Goal: Task Accomplishment & Management: Manage account settings

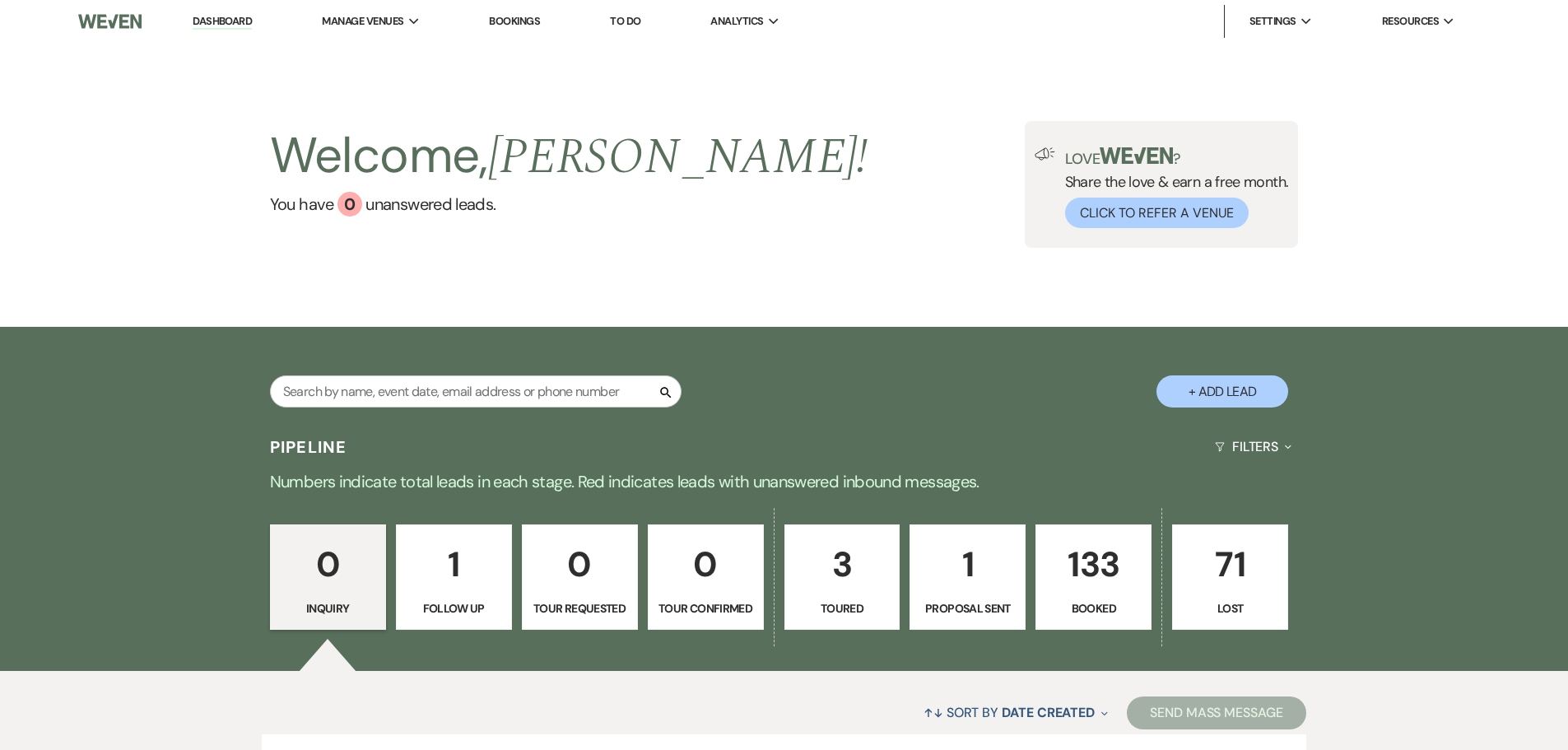
click at [524, 15] on link "Bookings" at bounding box center [514, 21] width 51 height 14
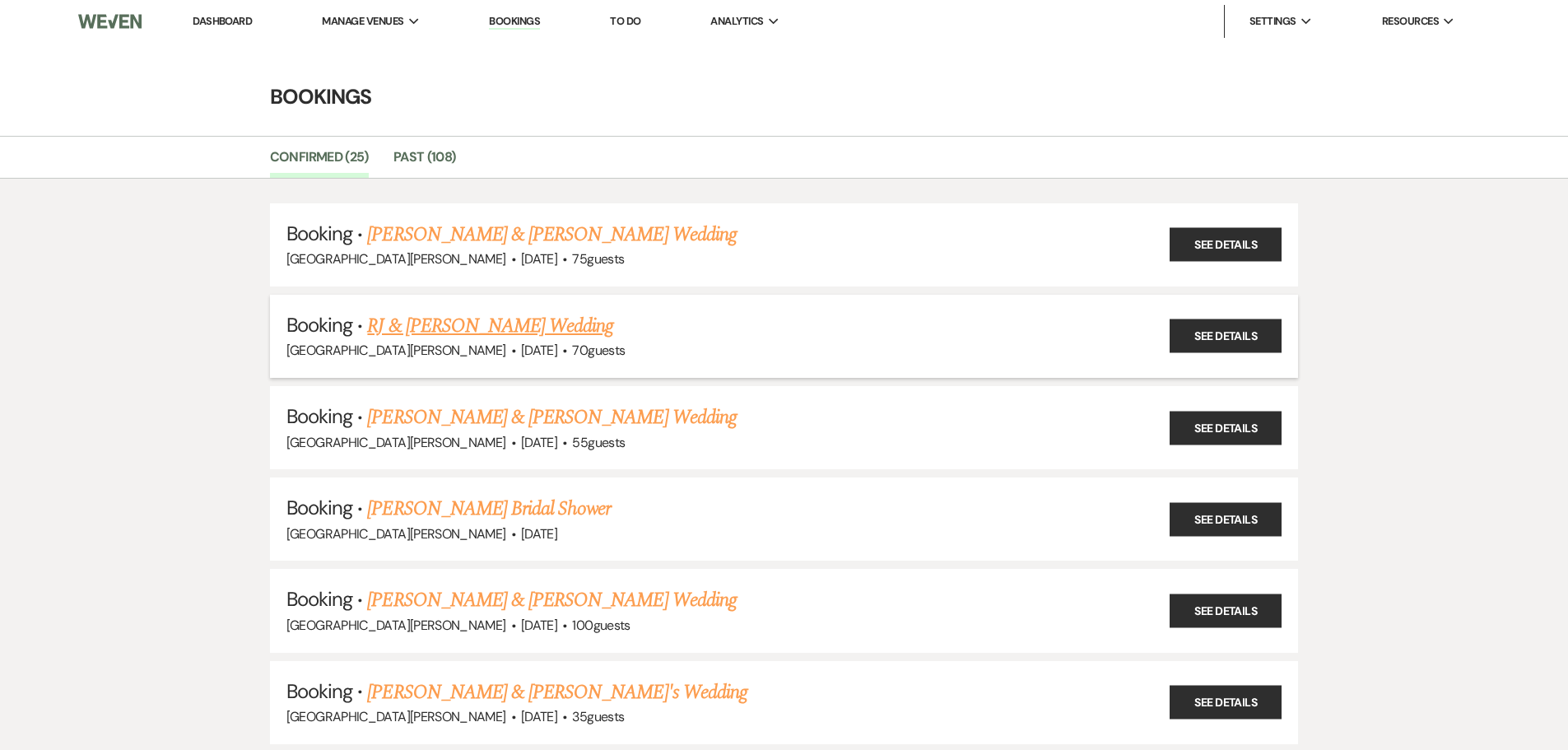
click at [495, 321] on link "RJ & [PERSON_NAME] Wedding" at bounding box center [490, 326] width 246 height 29
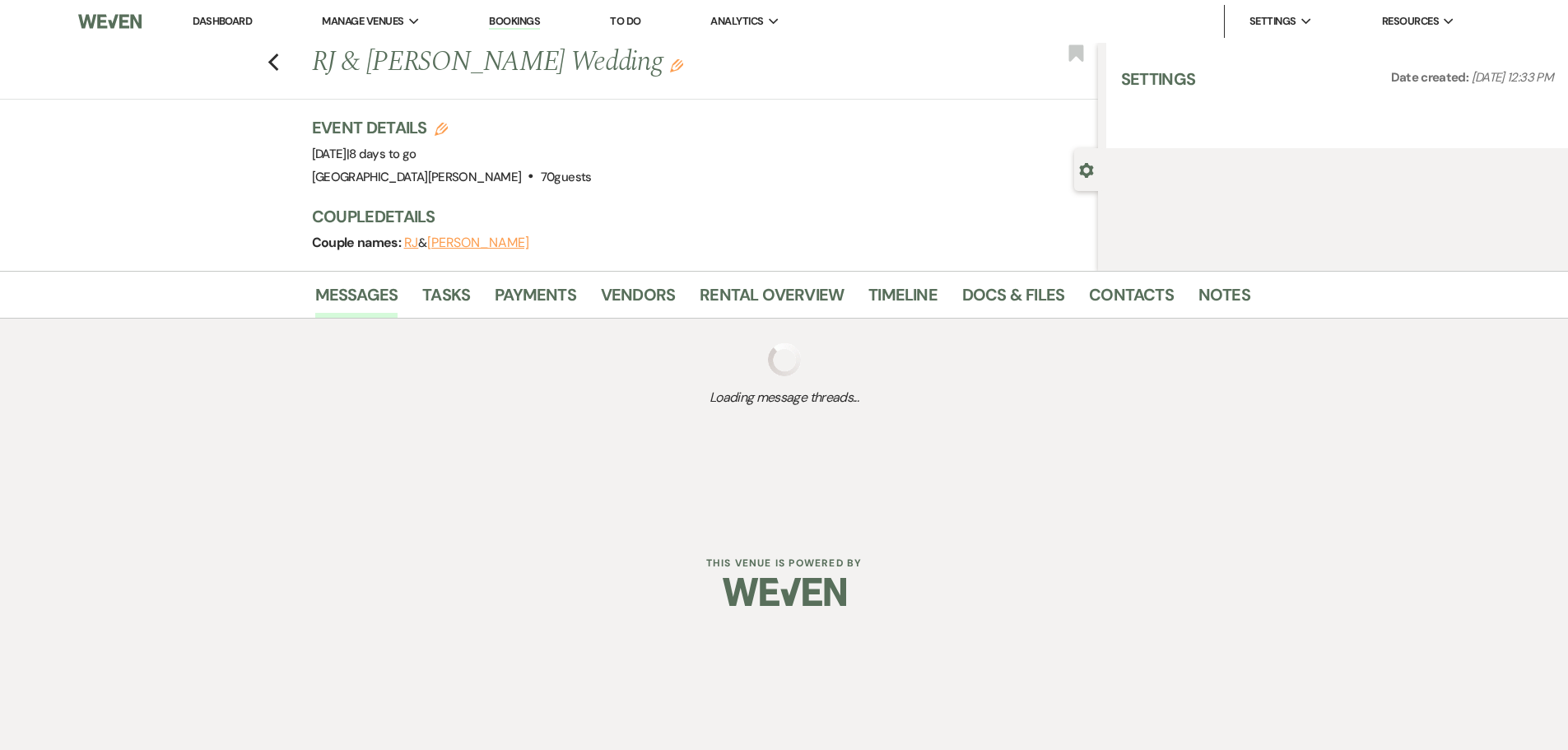
select select "5"
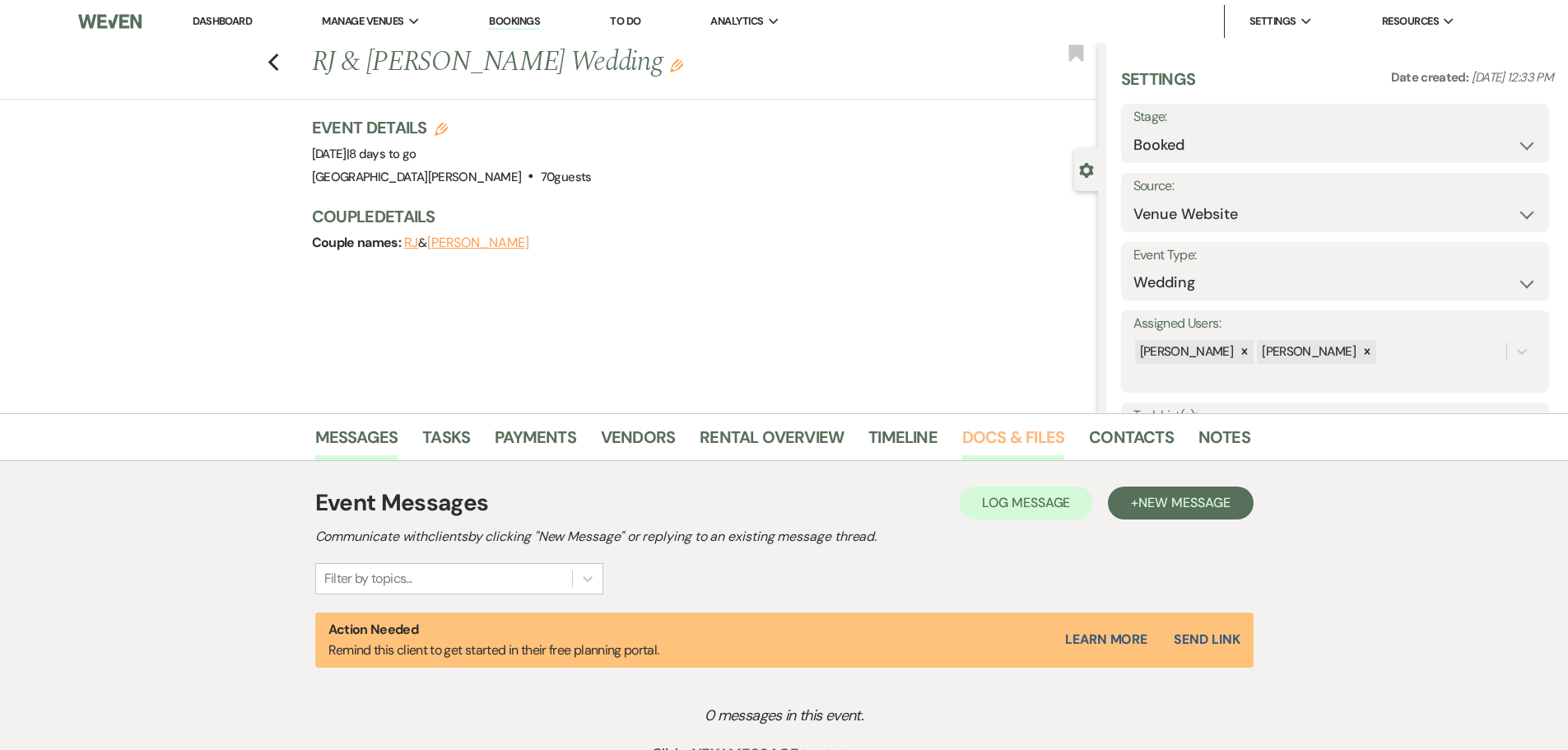
click at [1026, 446] on link "Docs & Files" at bounding box center [1013, 442] width 102 height 36
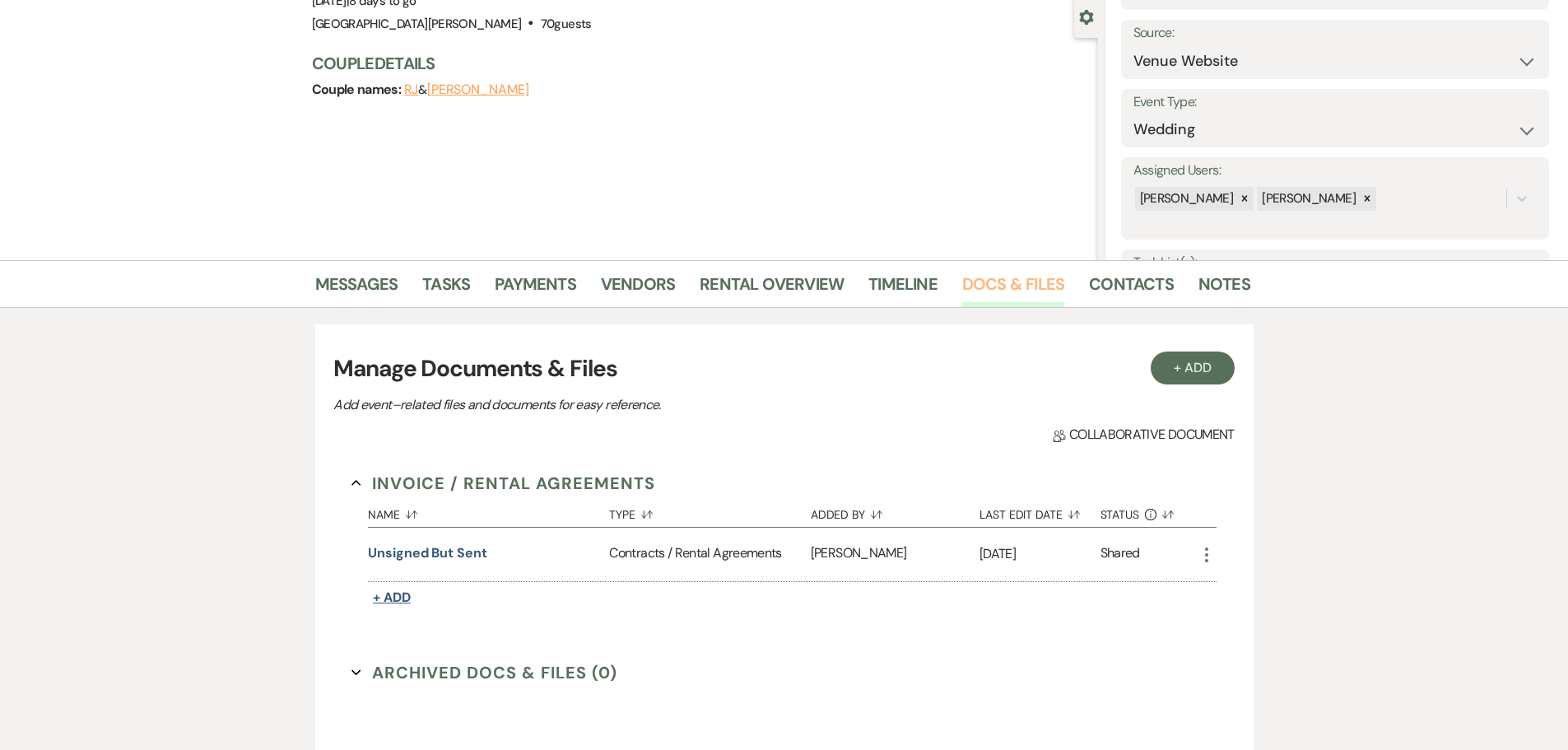
scroll to position [164, 0]
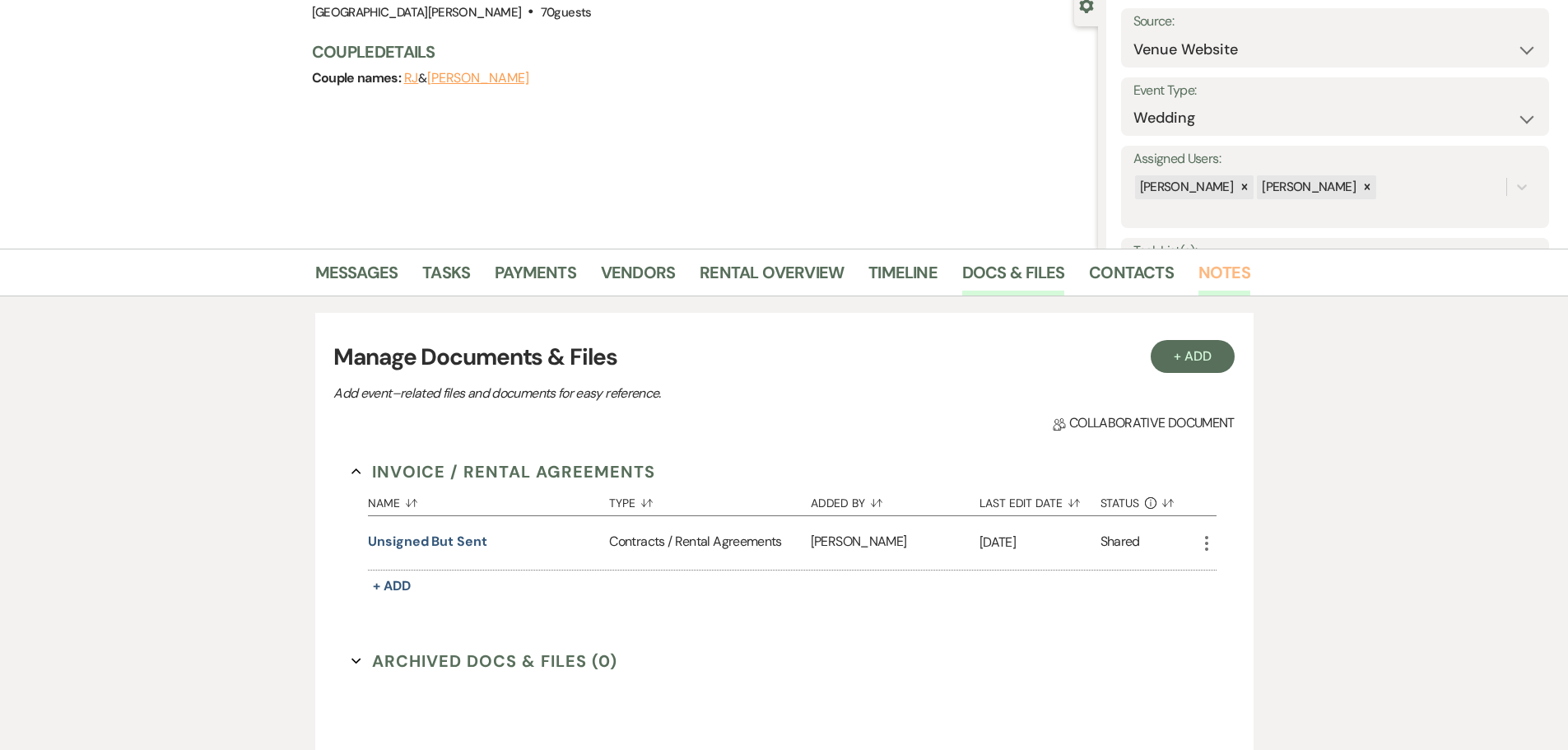
click at [1226, 284] on link "Notes" at bounding box center [1225, 277] width 52 height 36
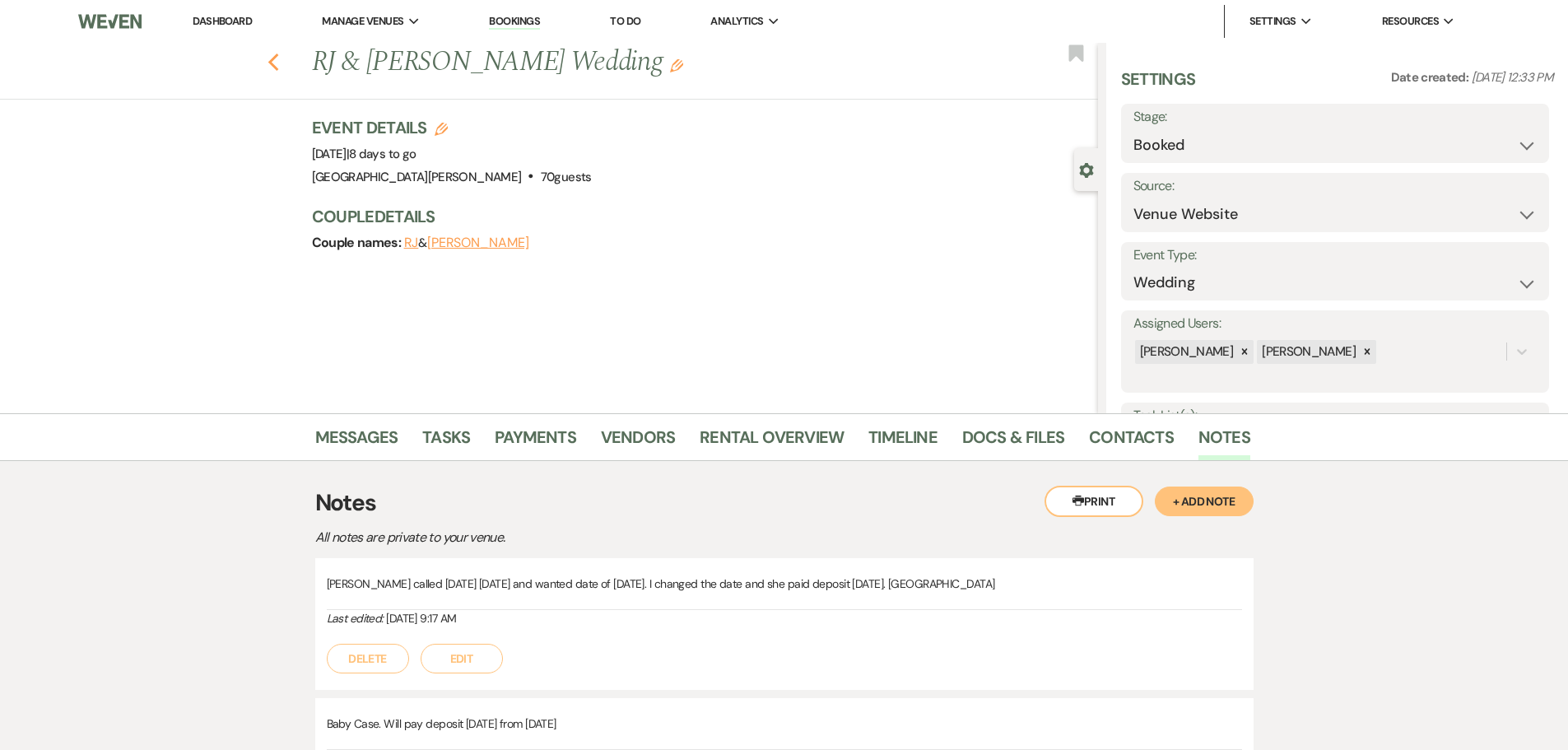
click at [280, 62] on icon "Previous" at bounding box center [274, 62] width 12 height 20
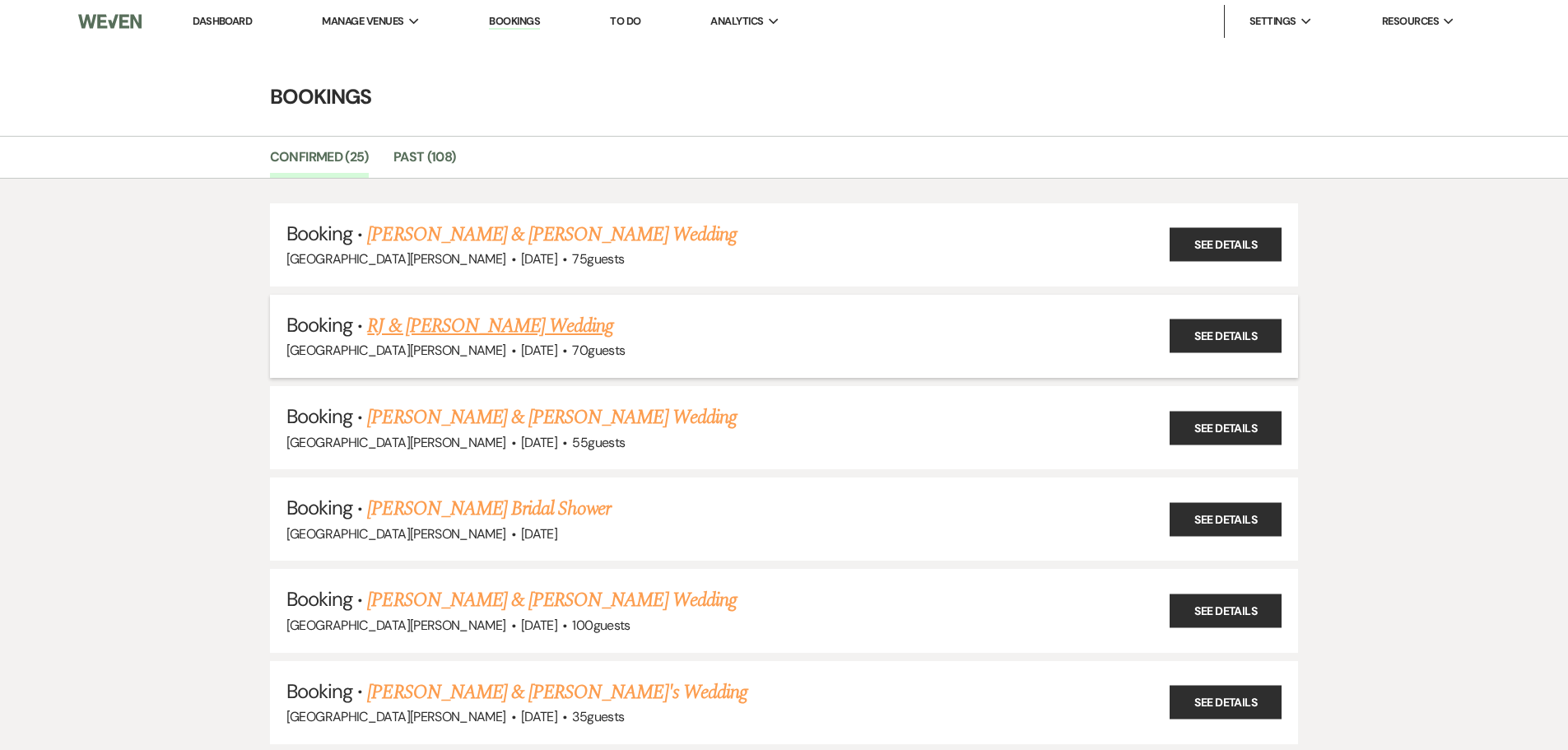
click at [464, 330] on link "RJ & [PERSON_NAME] Wedding" at bounding box center [490, 326] width 246 height 29
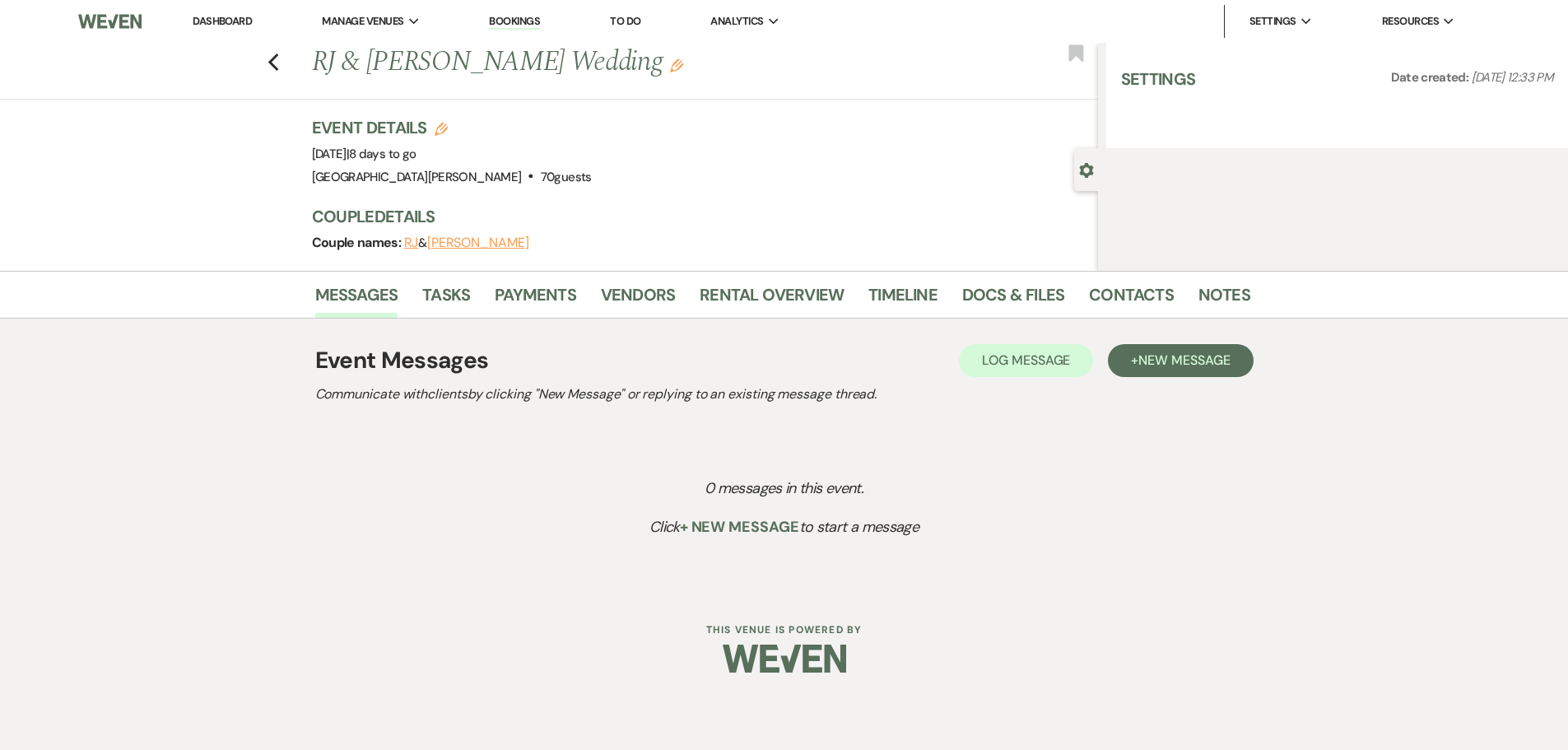
select select "5"
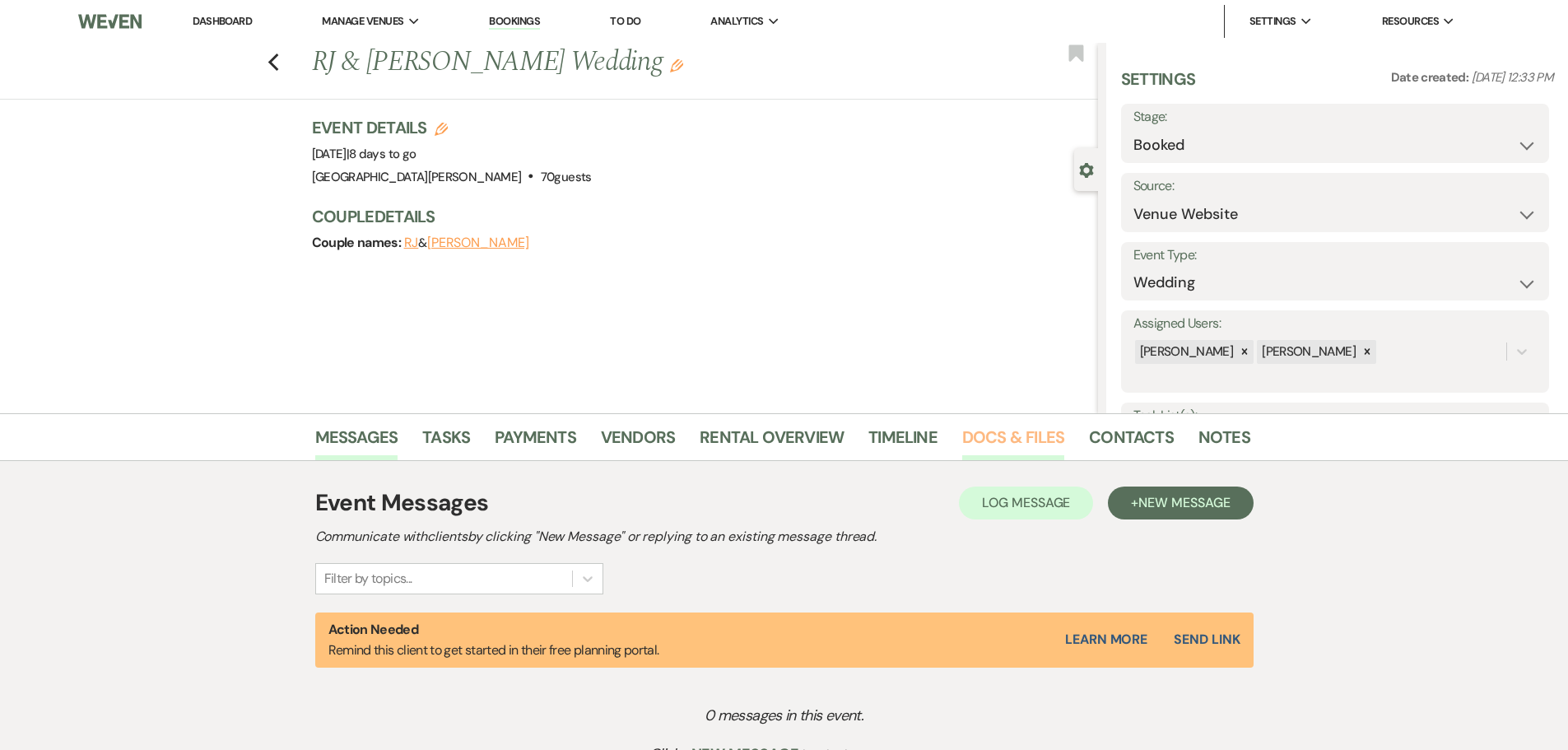
click at [1036, 446] on link "Docs & Files" at bounding box center [1013, 442] width 102 height 36
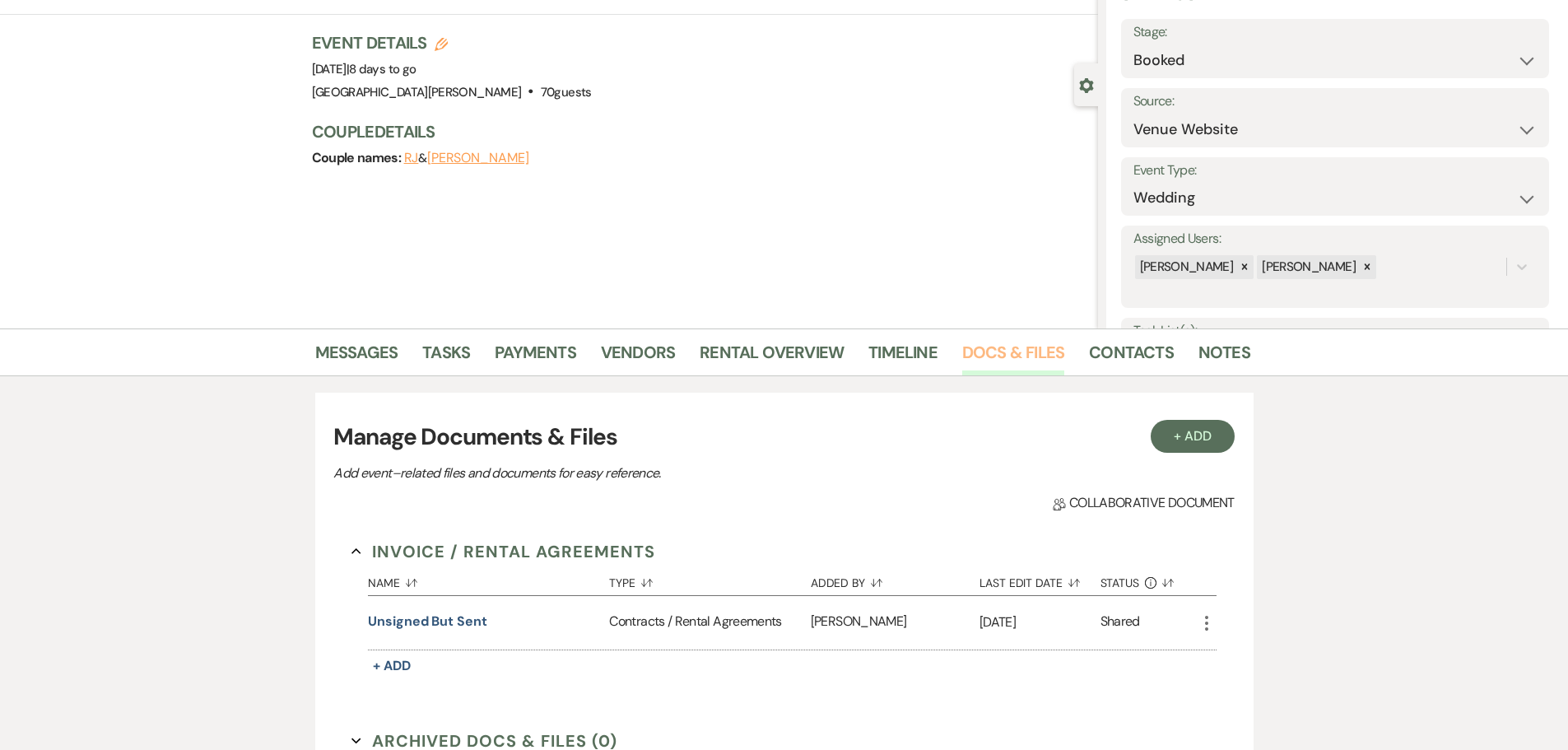
scroll to position [164, 0]
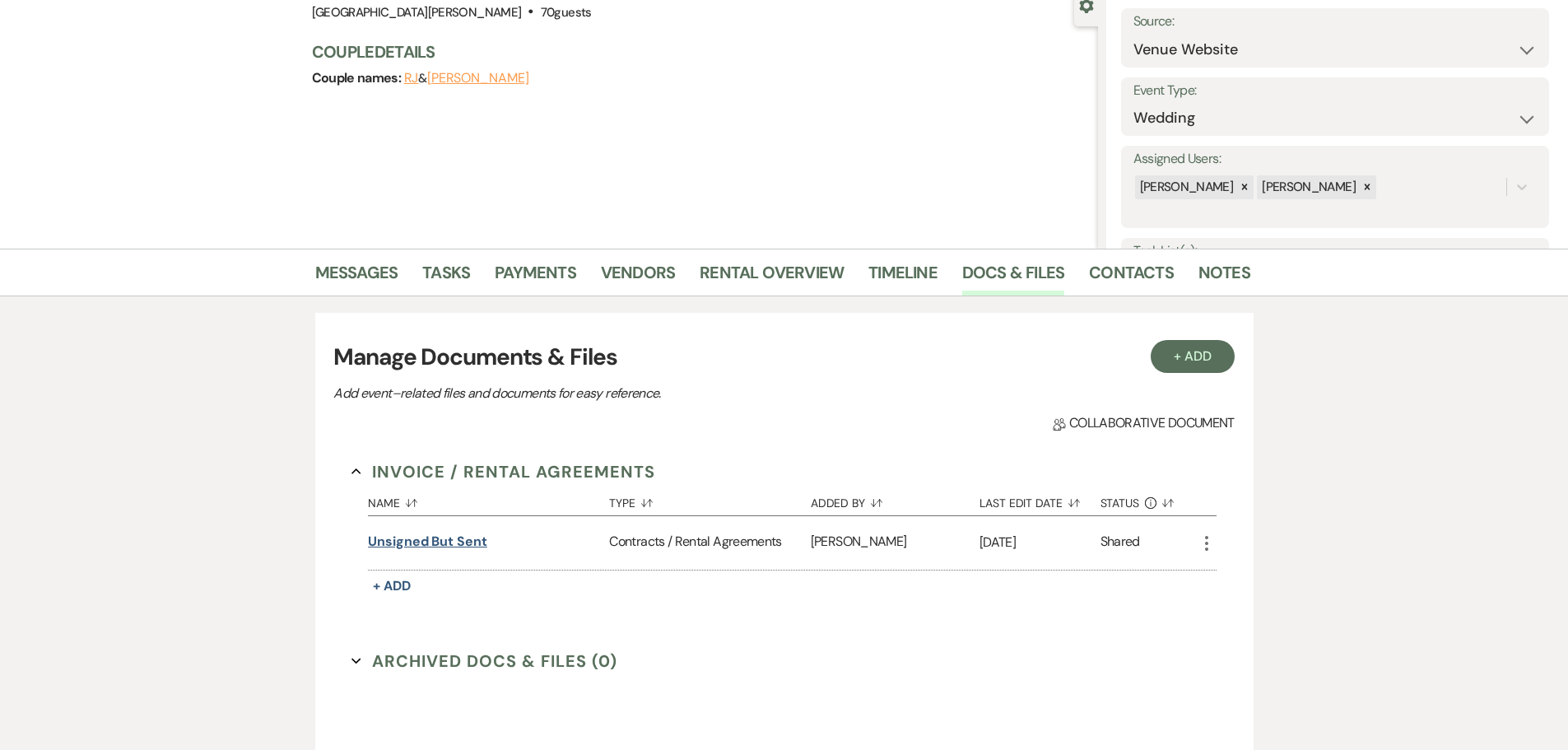
click at [442, 540] on button "unsigned but sent" at bounding box center [427, 541] width 120 height 20
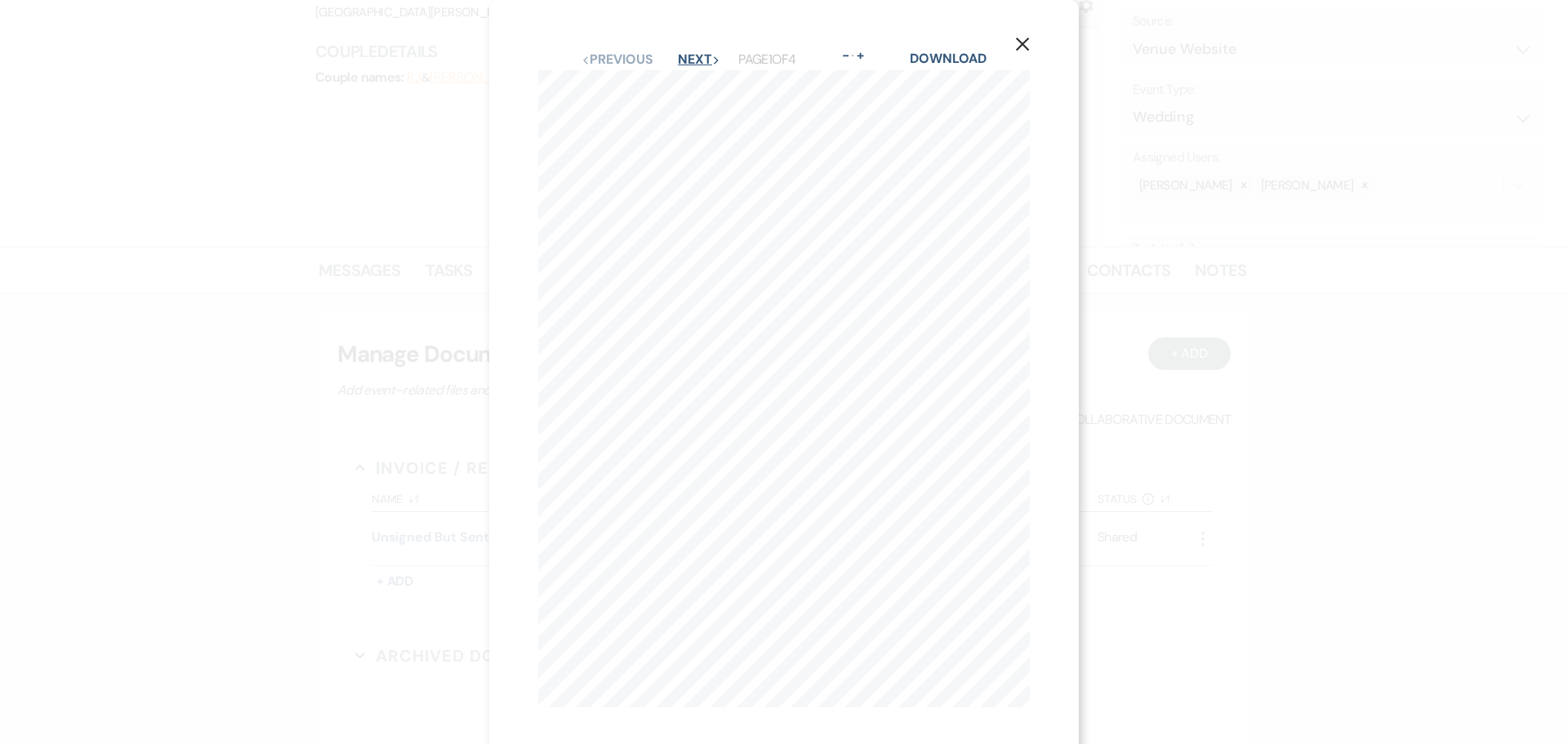
click at [692, 61] on button "Next Next" at bounding box center [699, 59] width 43 height 13
click at [692, 61] on button "Next Next" at bounding box center [698, 59] width 43 height 13
click at [1014, 40] on button "X" at bounding box center [1022, 43] width 25 height 28
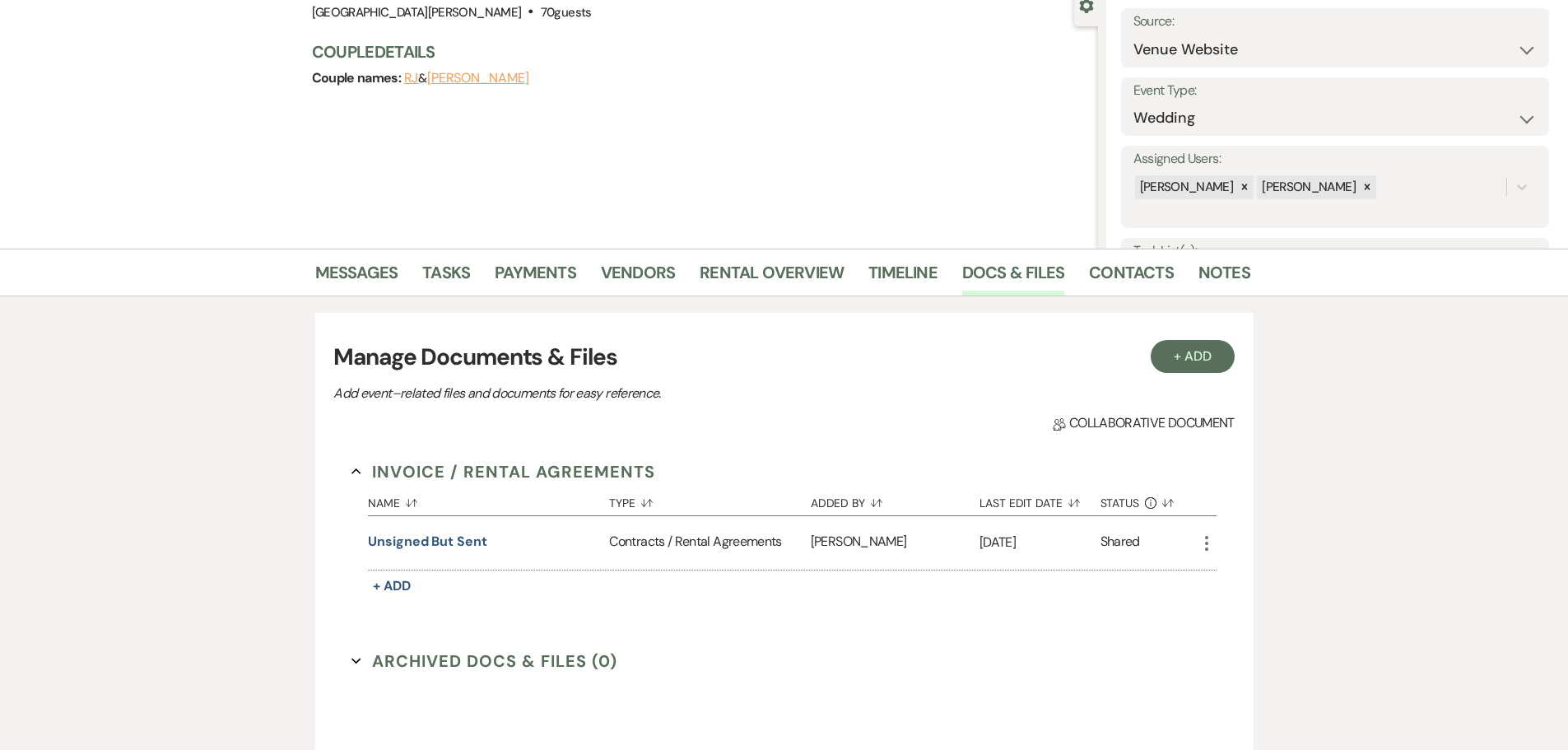
scroll to position [0, 0]
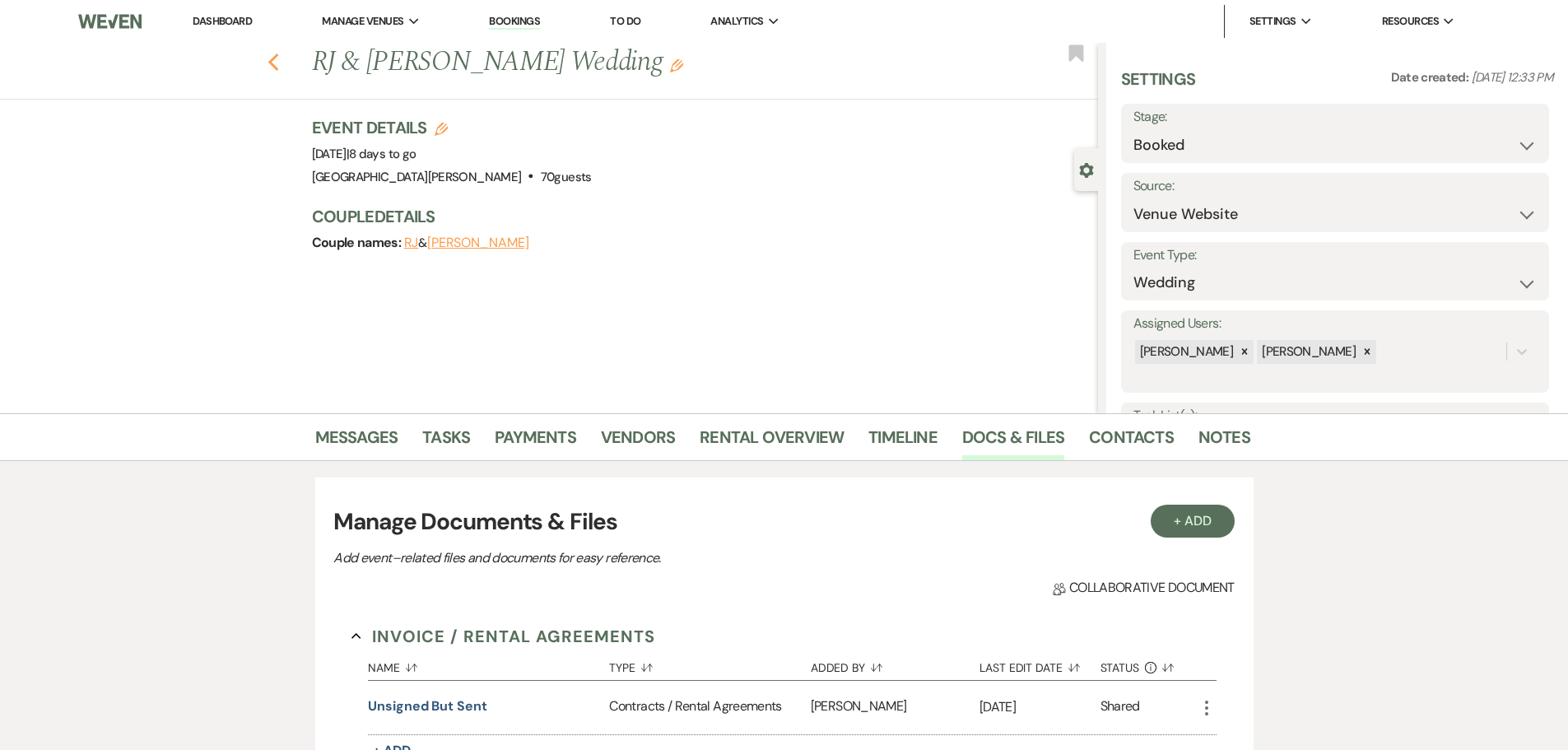
click at [279, 68] on use "button" at bounding box center [273, 62] width 10 height 18
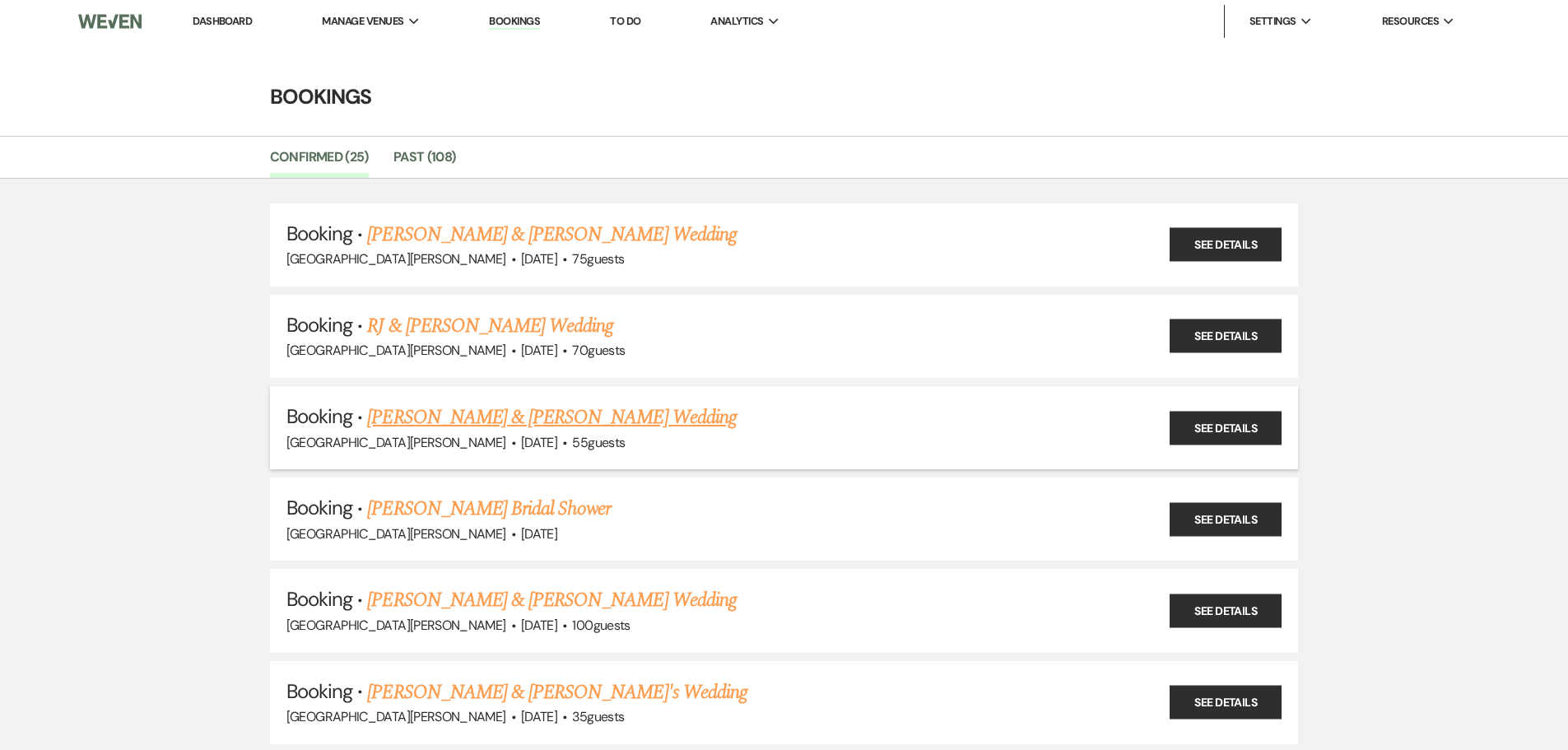
click at [516, 418] on link "[PERSON_NAME] & [PERSON_NAME] Wedding" at bounding box center [551, 417] width 369 height 29
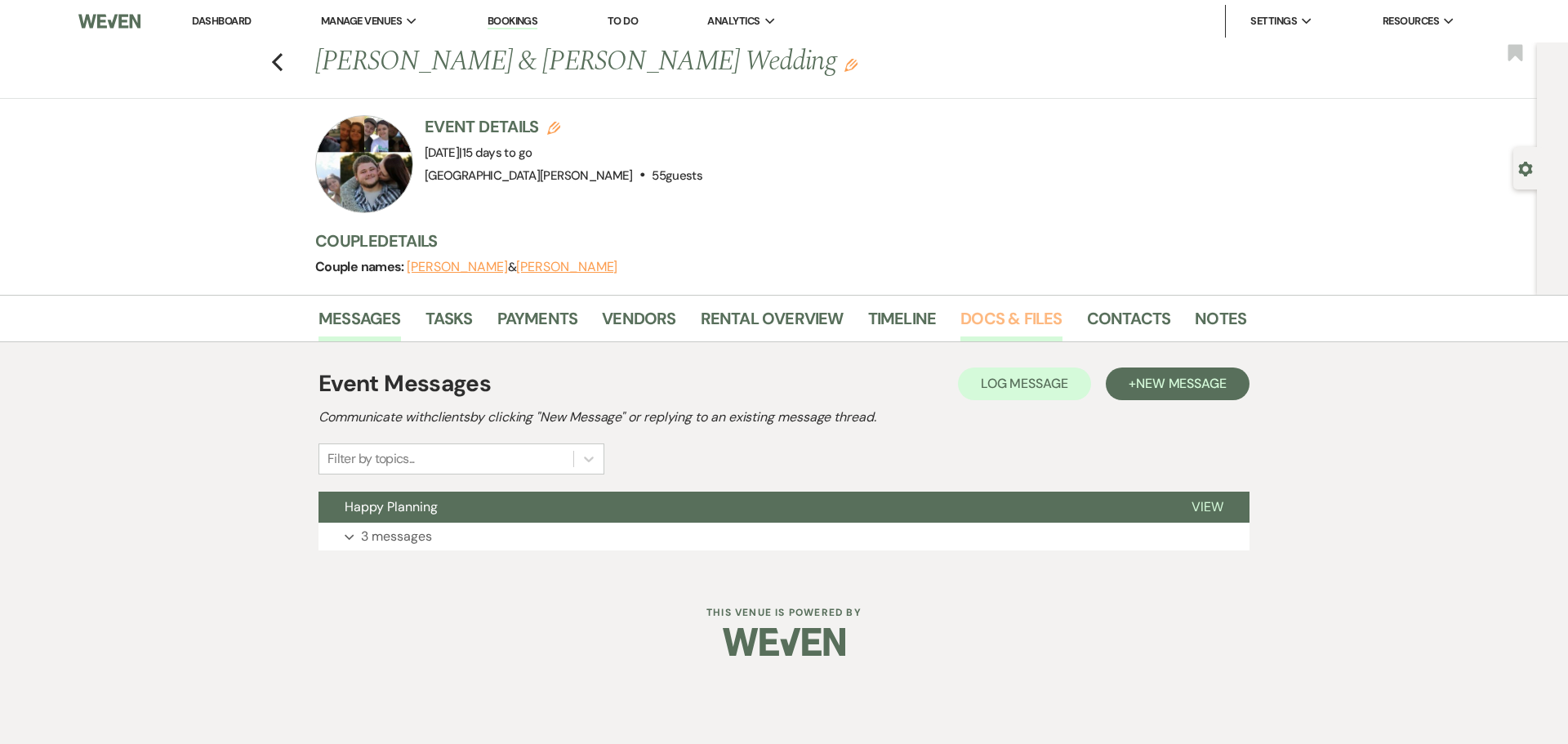
click at [1022, 313] on link "Docs & Files" at bounding box center [1011, 323] width 102 height 36
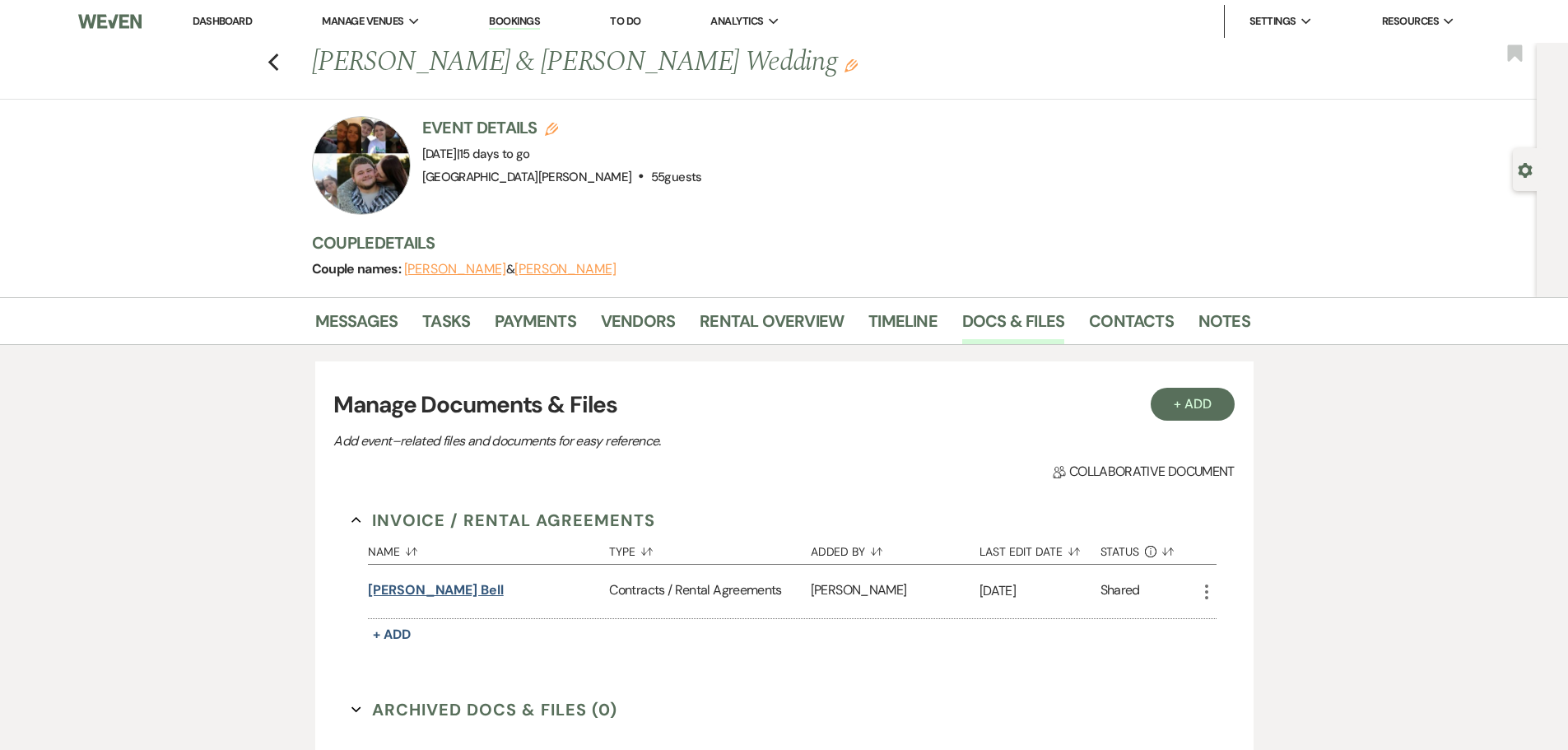
click at [432, 584] on button "Briggs Bell" at bounding box center [436, 590] width 136 height 20
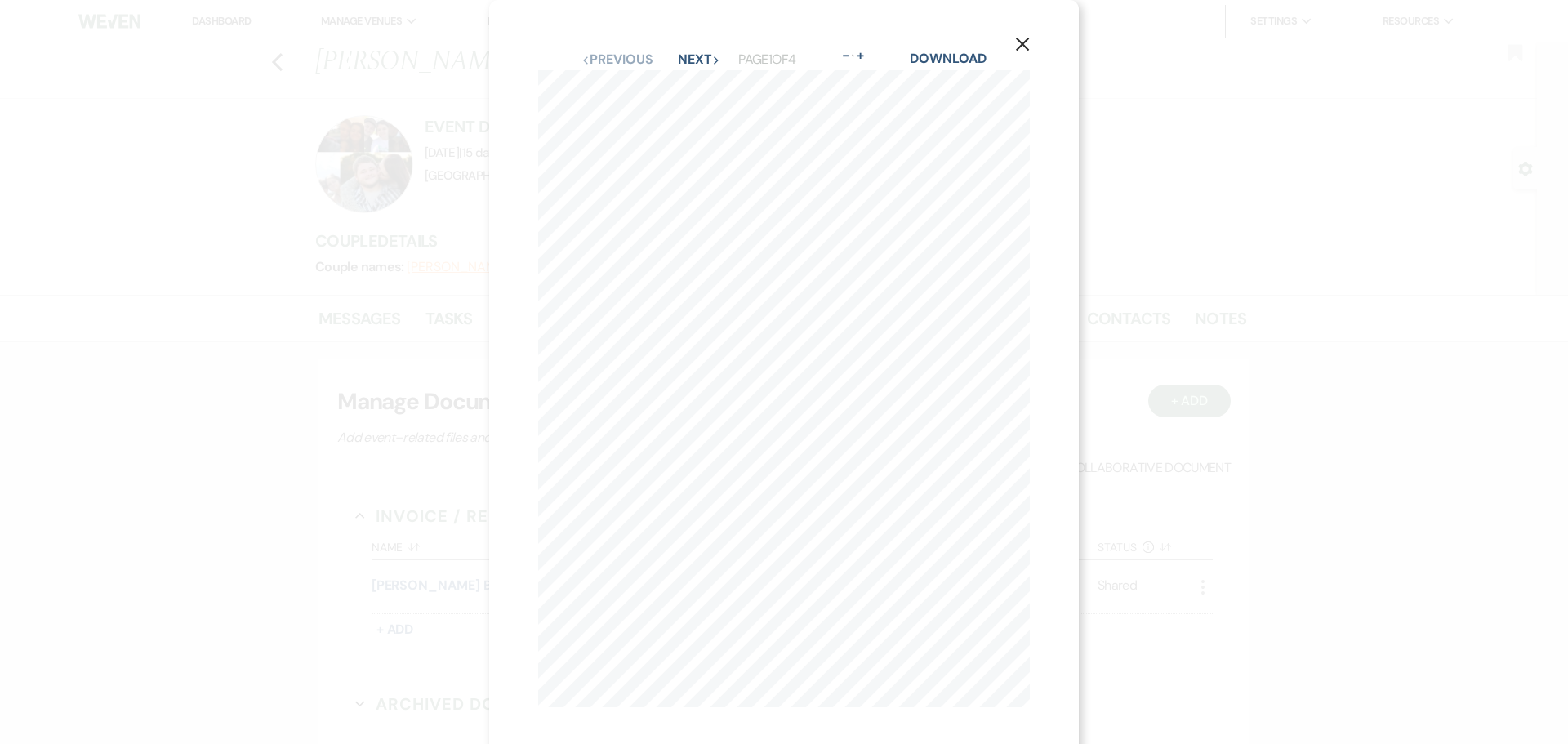
click at [1024, 42] on icon "X" at bounding box center [1022, 44] width 15 height 15
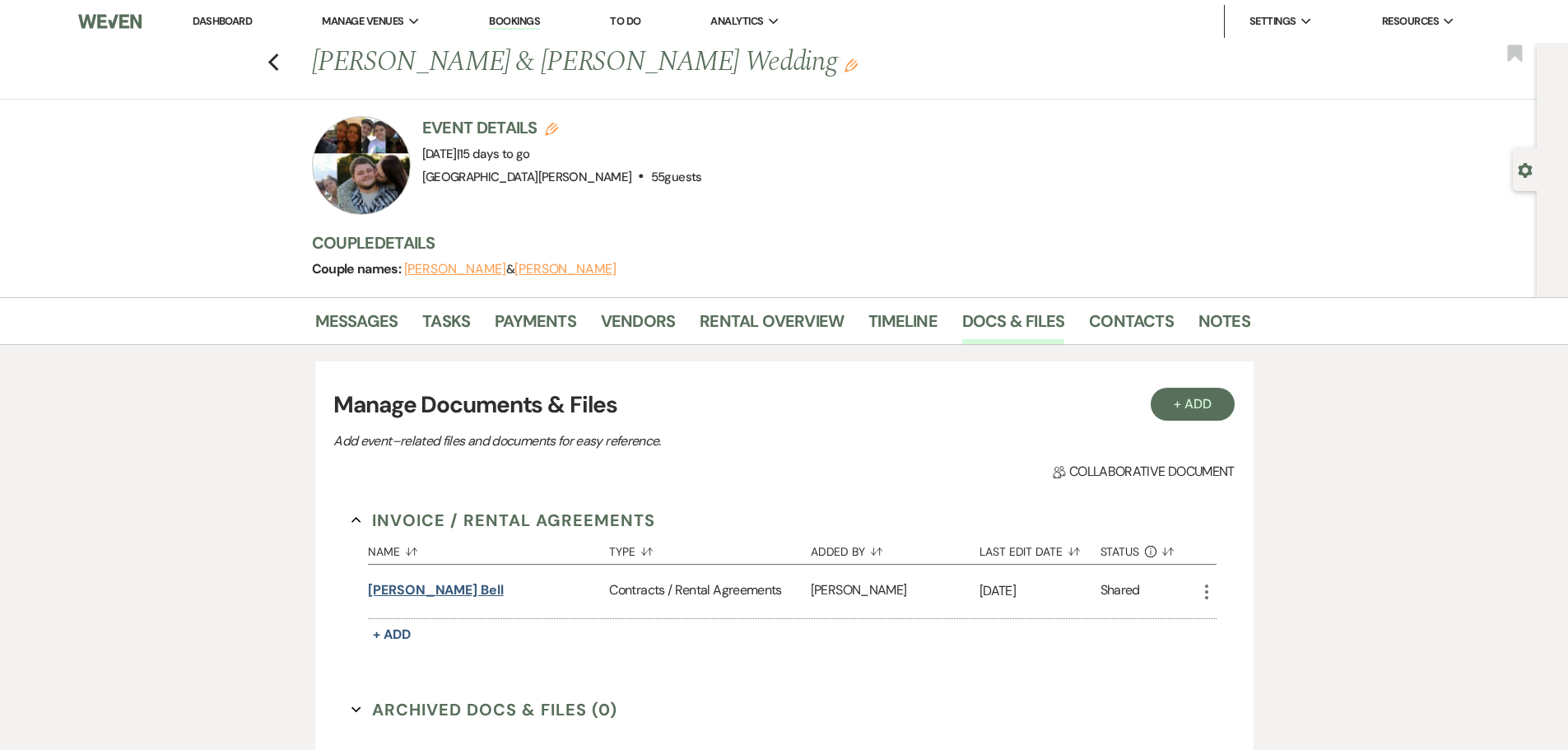
click at [415, 589] on button "Briggs Bell" at bounding box center [436, 590] width 136 height 20
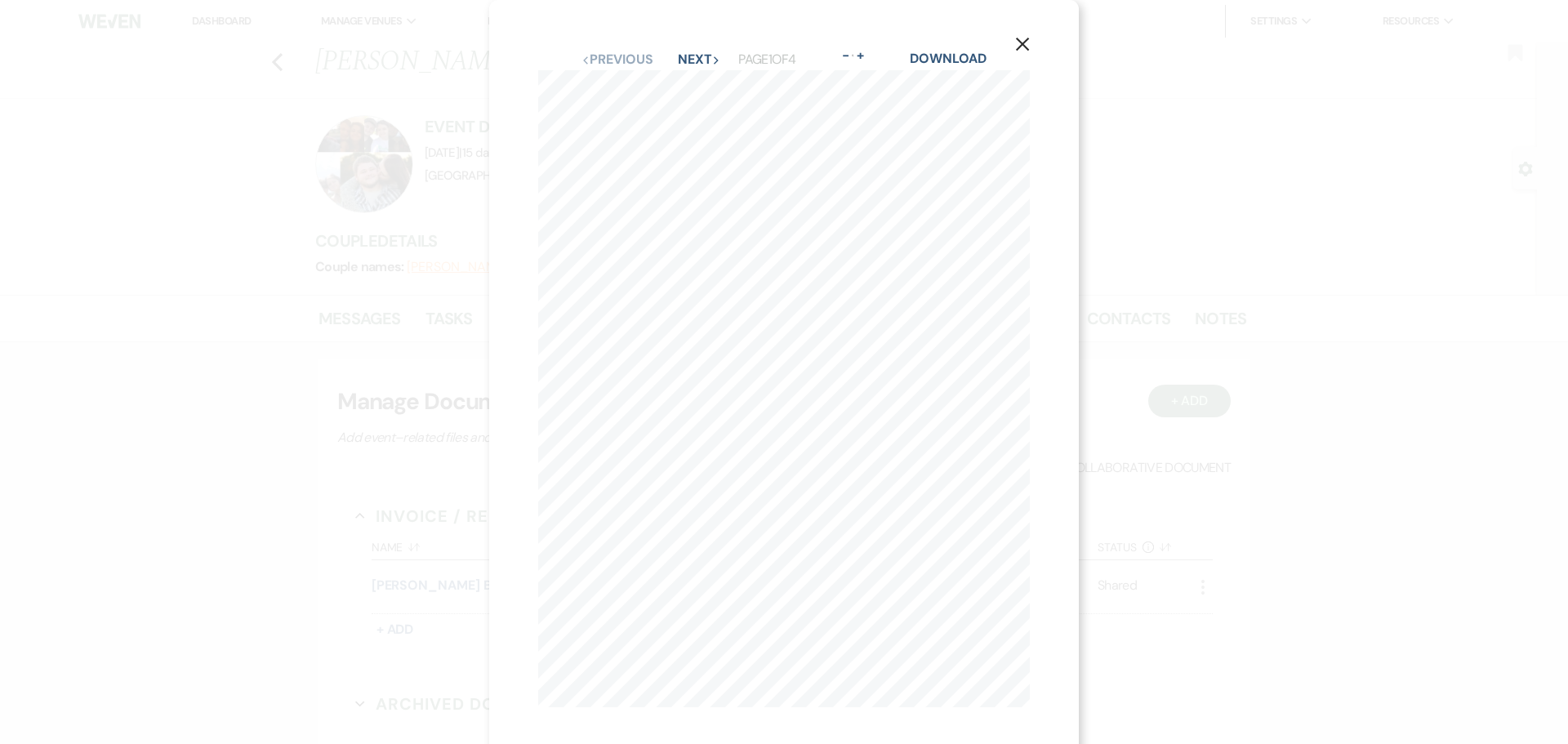
click at [1025, 48] on icon "X" at bounding box center [1022, 44] width 15 height 15
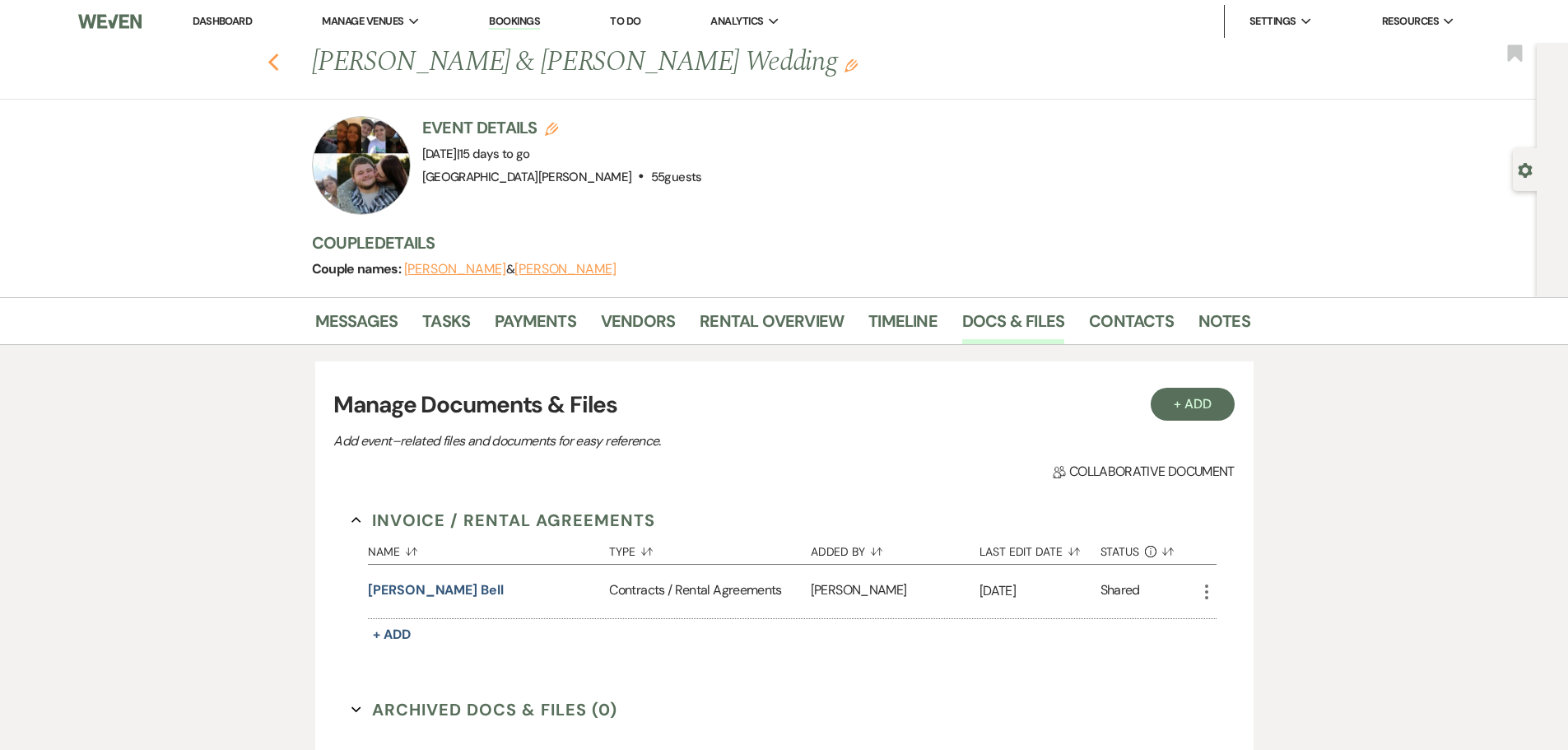
click at [280, 52] on icon "Previous" at bounding box center [274, 62] width 12 height 20
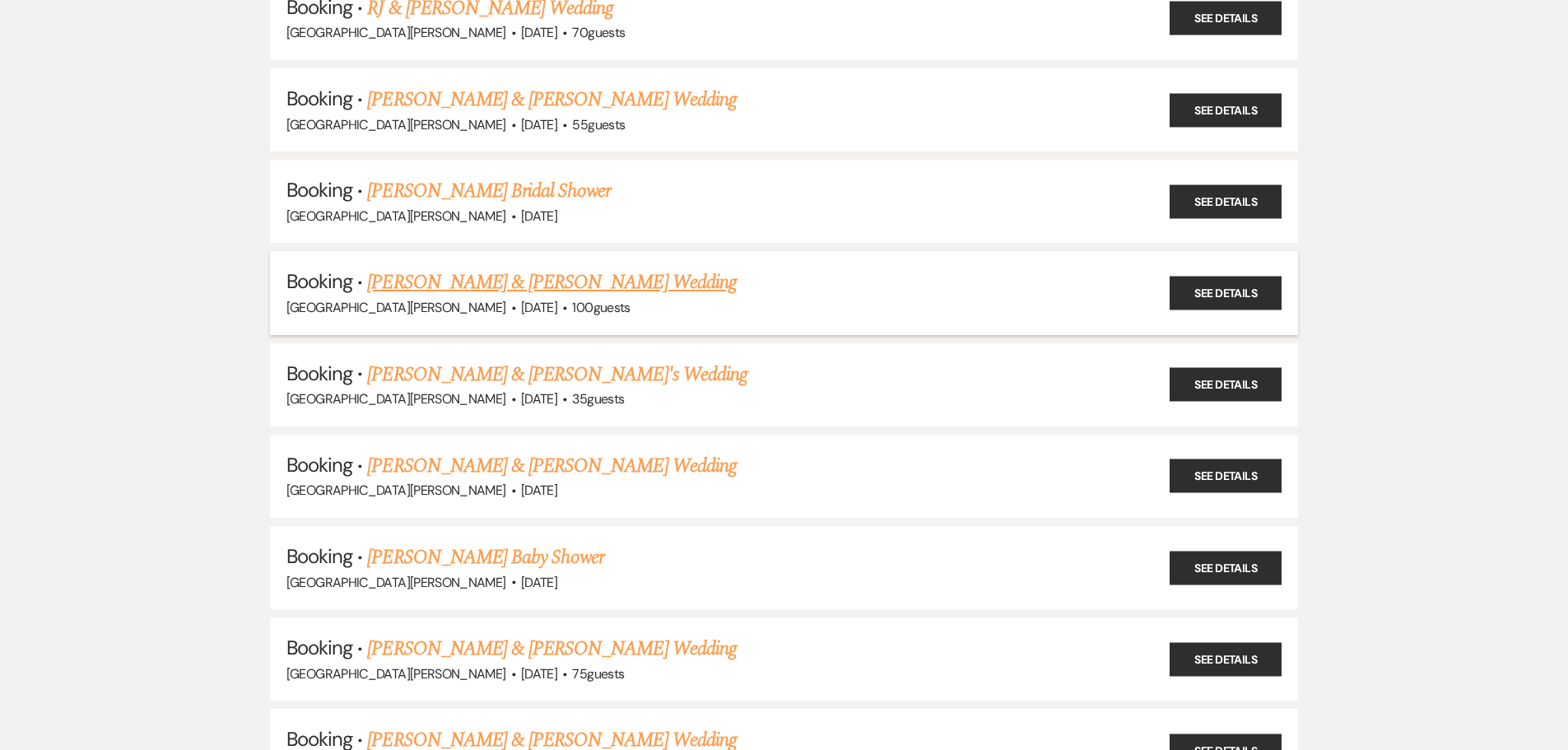
scroll to position [329, 0]
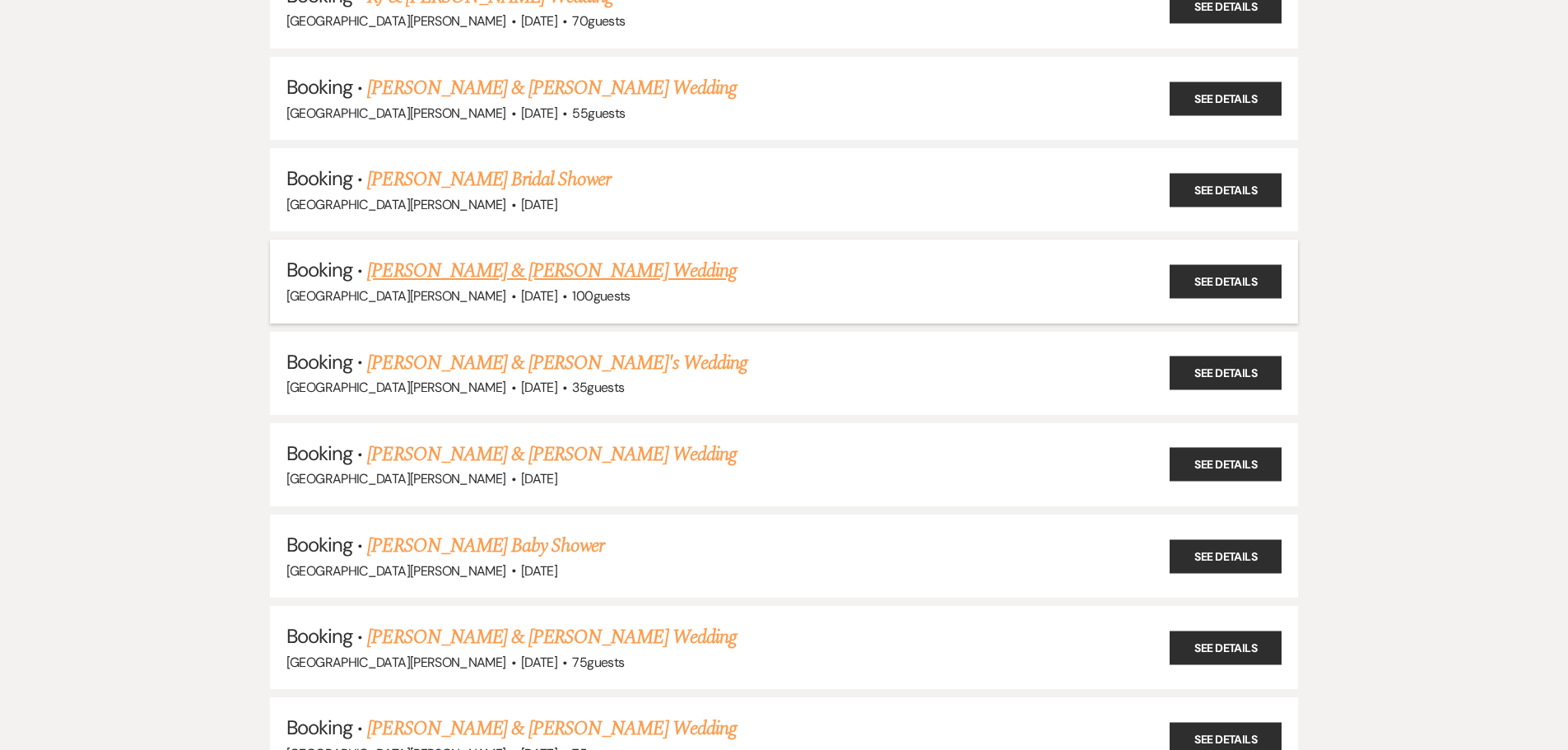
click at [554, 267] on link "[PERSON_NAME] & [PERSON_NAME] Wedding" at bounding box center [551, 271] width 369 height 29
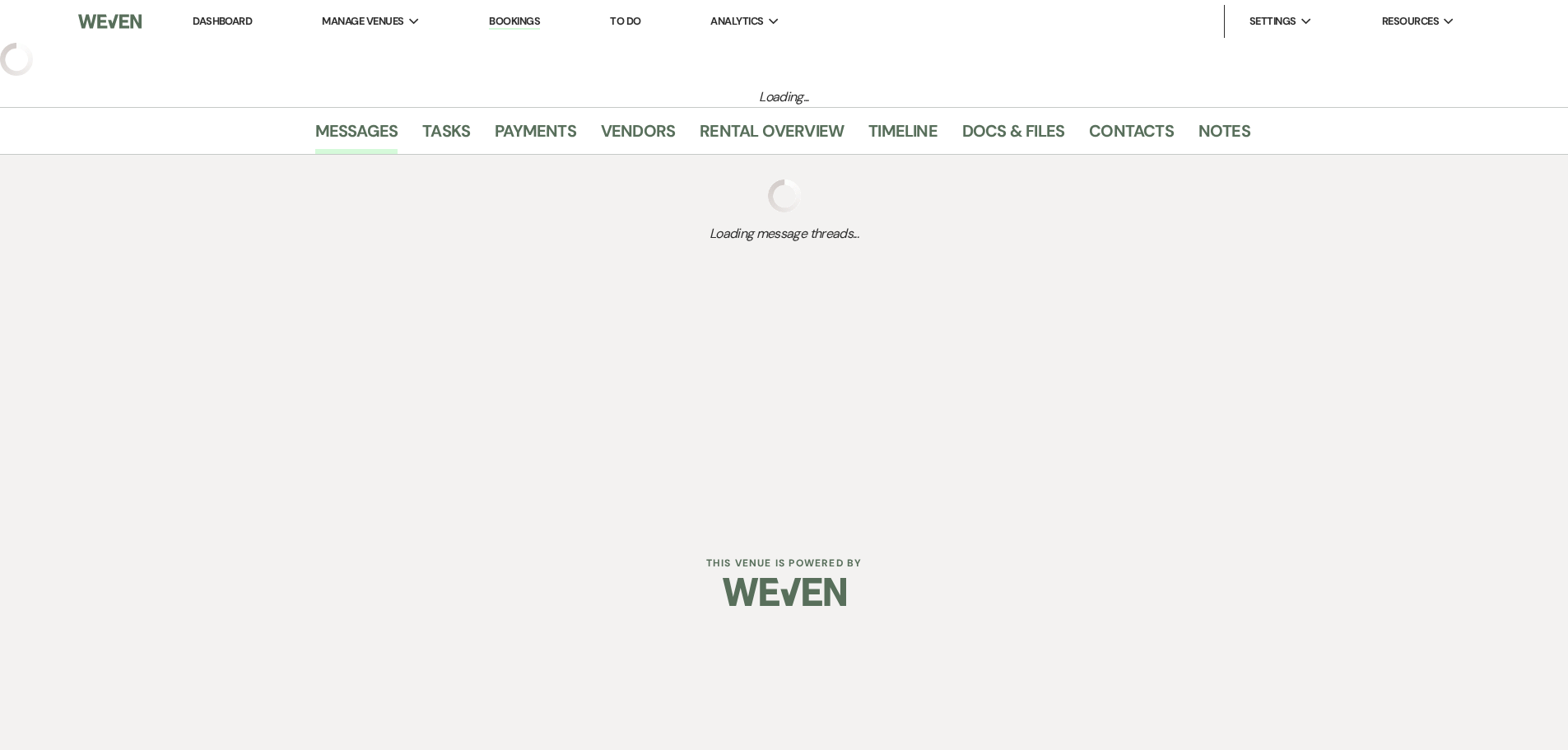
select select "5"
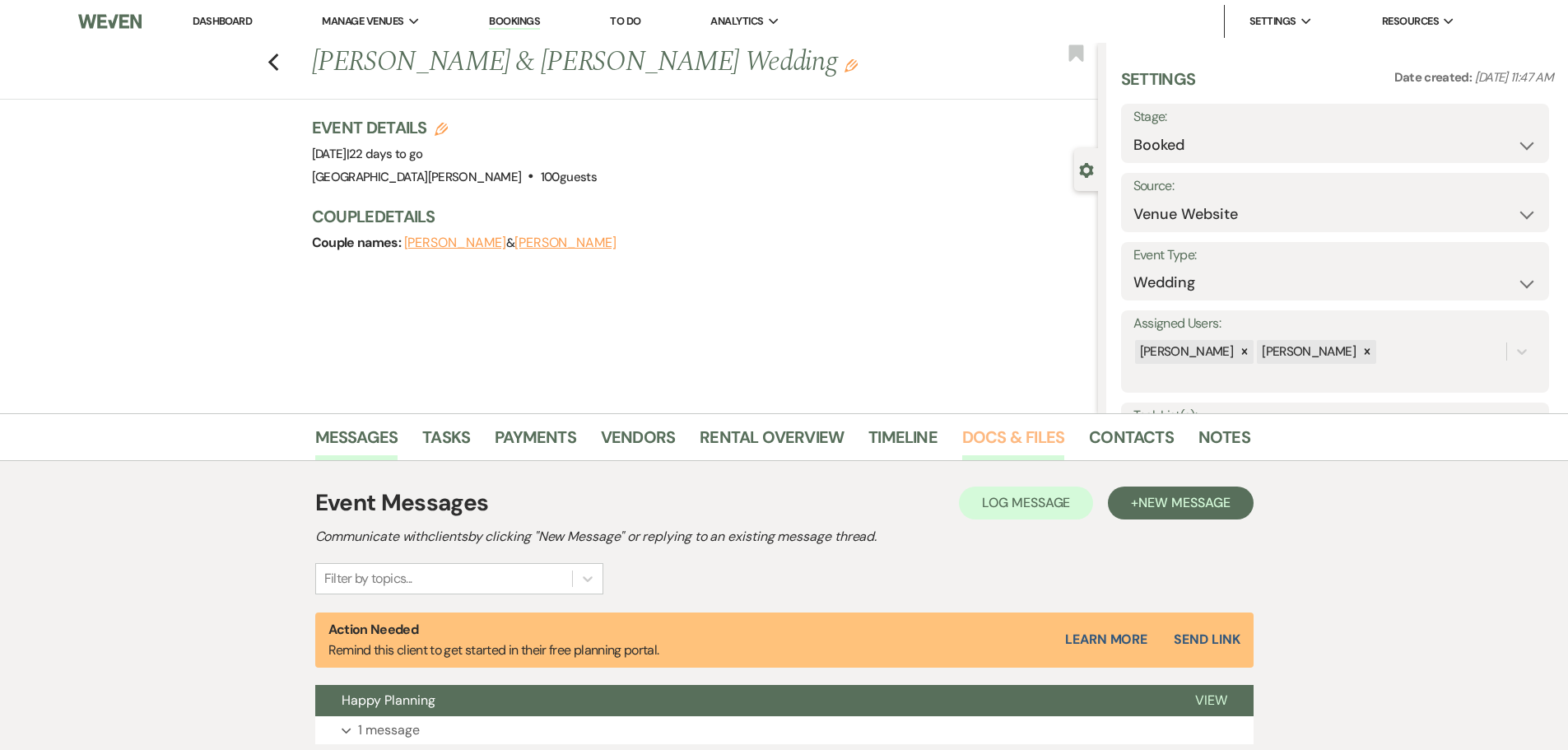
click at [1009, 437] on link "Docs & Files" at bounding box center [1013, 442] width 102 height 36
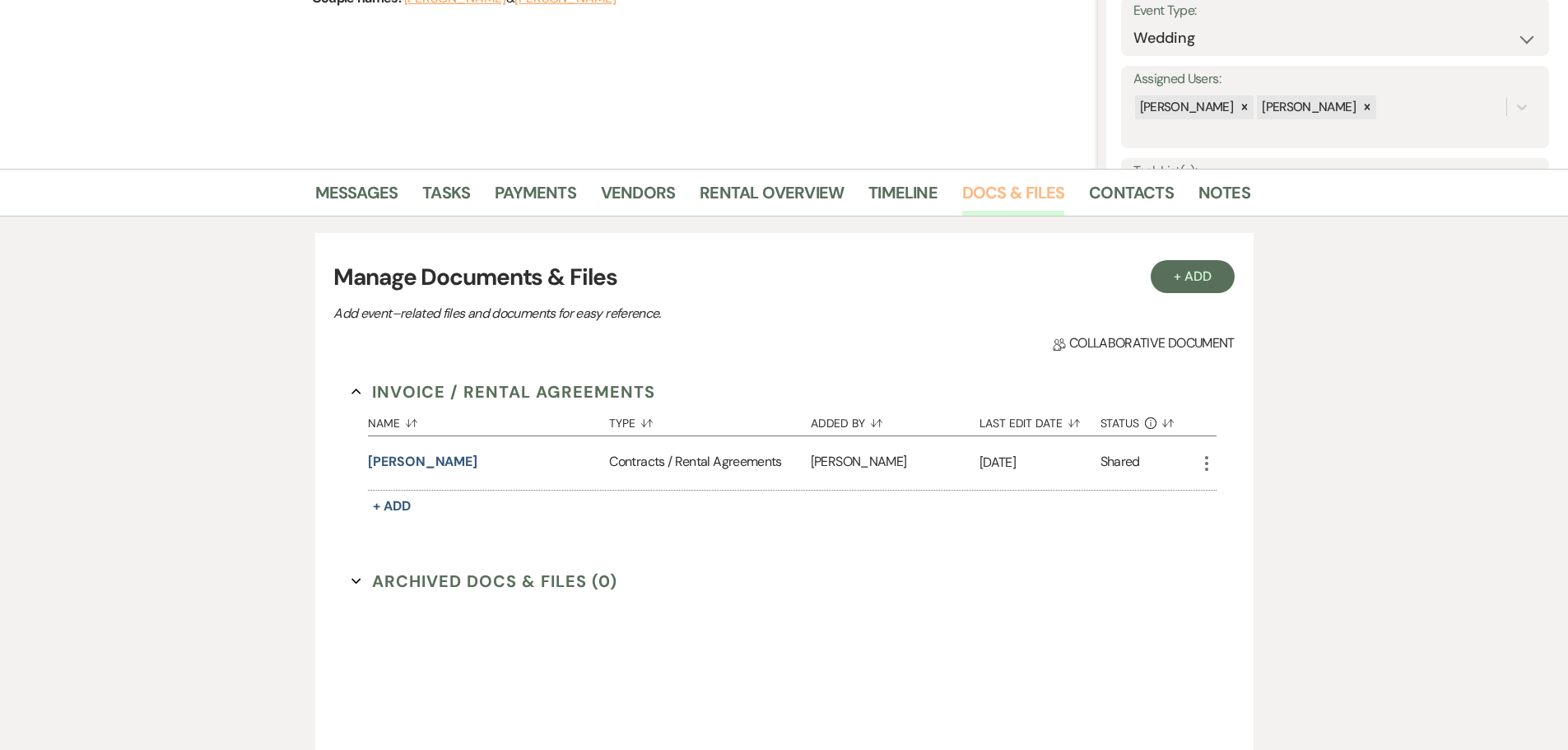
scroll to position [247, 0]
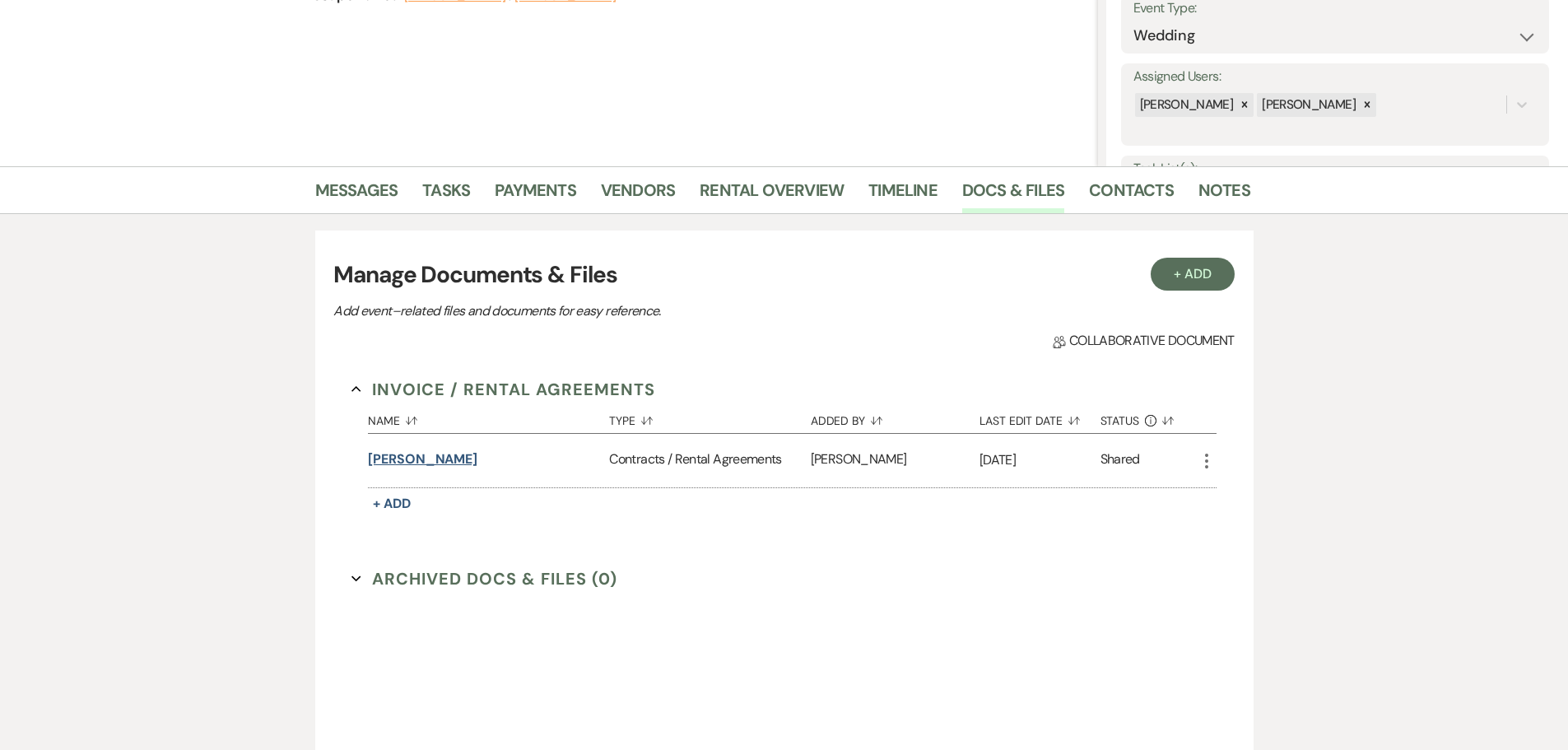
click at [434, 461] on button "Youngblood" at bounding box center [422, 459] width 109 height 20
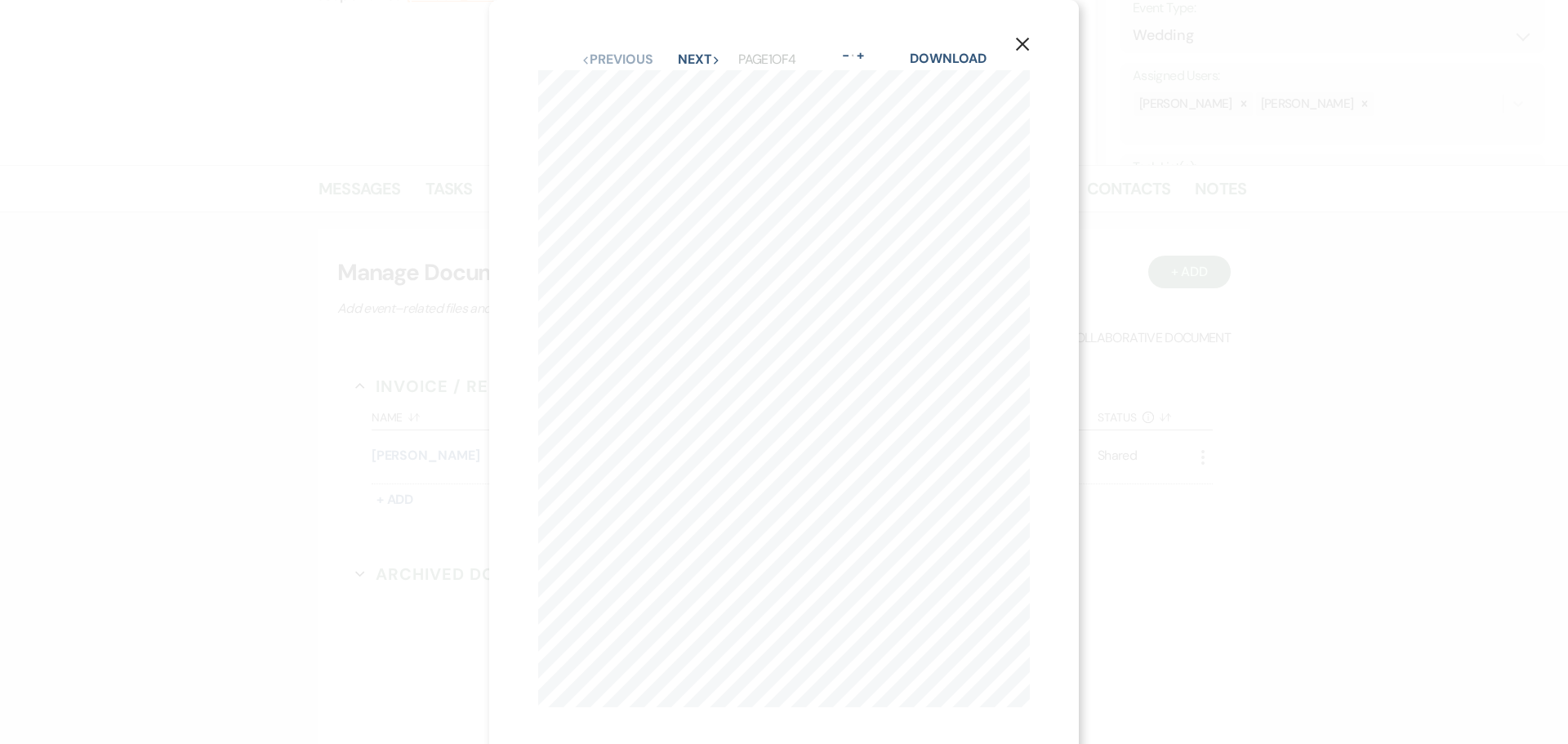
click at [1015, 44] on icon "X" at bounding box center [1022, 44] width 15 height 15
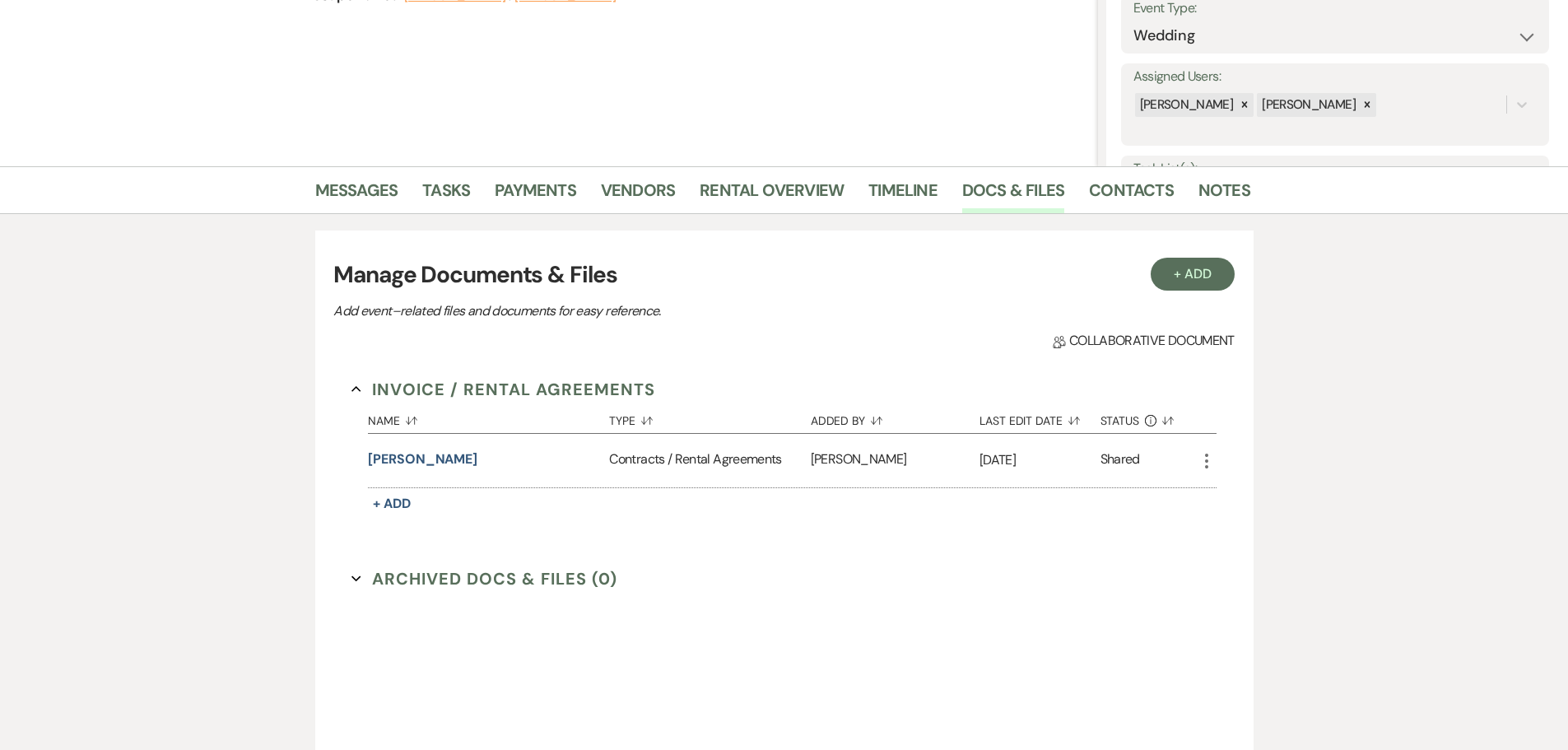
scroll to position [0, 0]
